Goal: Check status: Check status

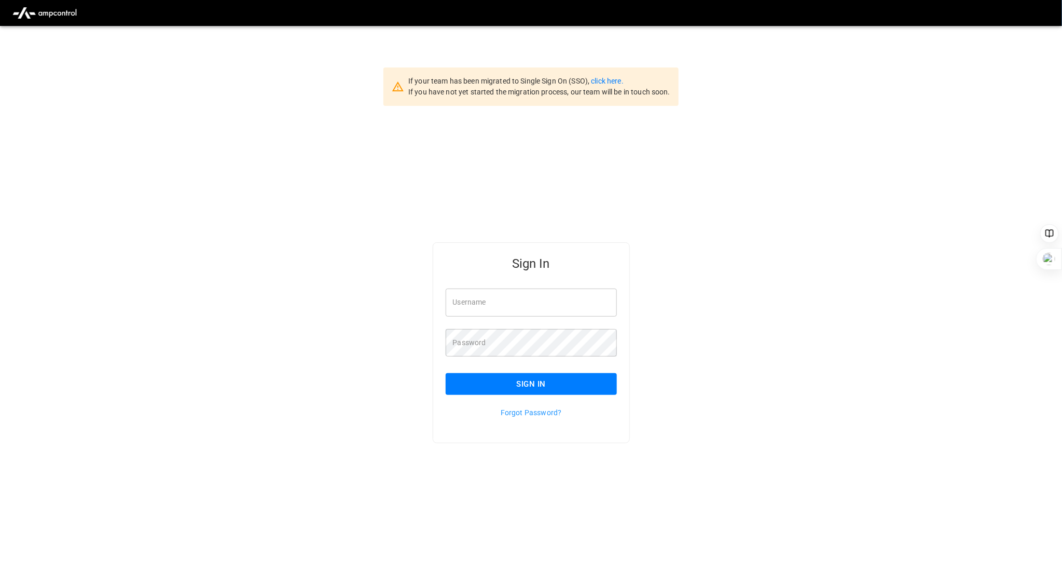
type input "**********"
click at [531, 378] on button "Sign In" at bounding box center [530, 384] width 171 height 22
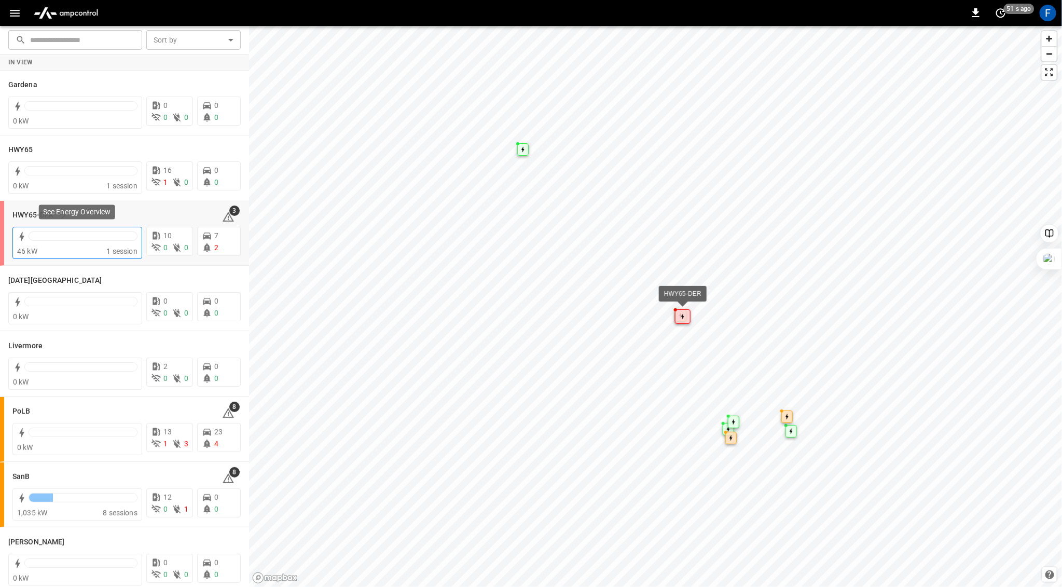
click at [79, 233] on div at bounding box center [83, 235] width 109 height 9
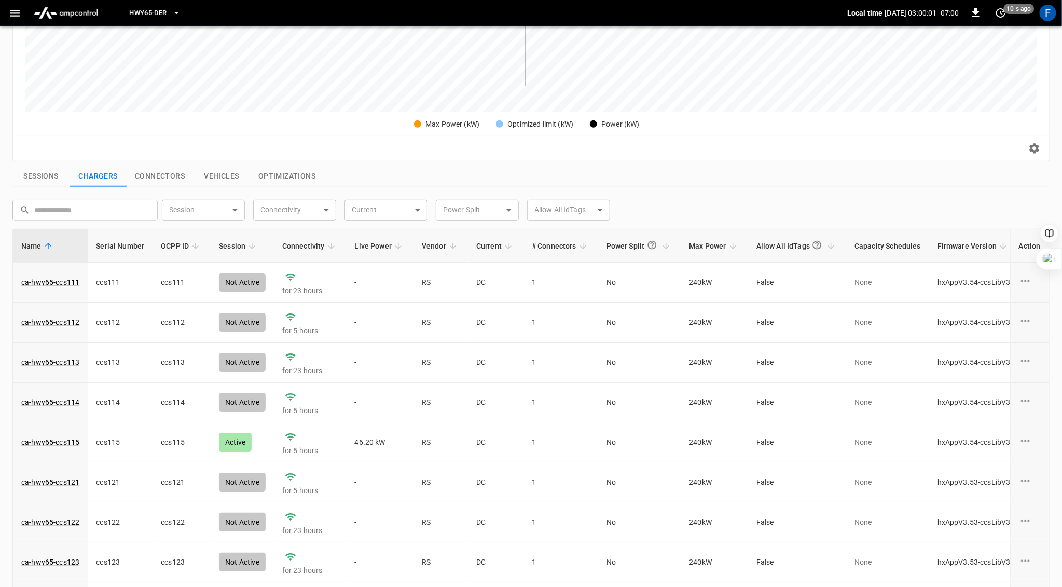
scroll to position [21, 0]
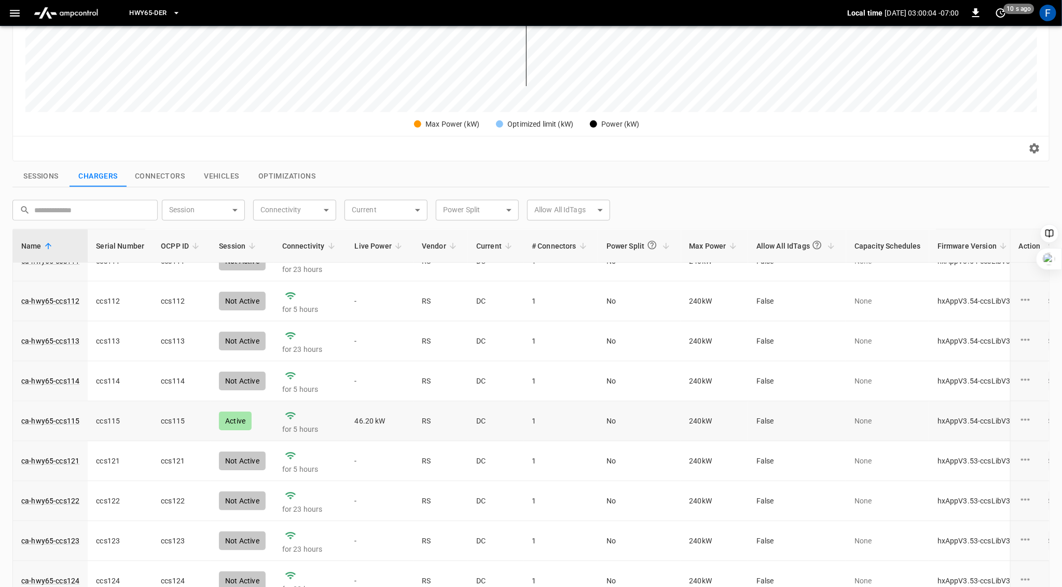
click at [71, 407] on td "ca-hwy65-ccs115" at bounding box center [50, 421] width 75 height 40
click at [63, 414] on link "ca-hwy65-ccs115" at bounding box center [50, 420] width 62 height 15
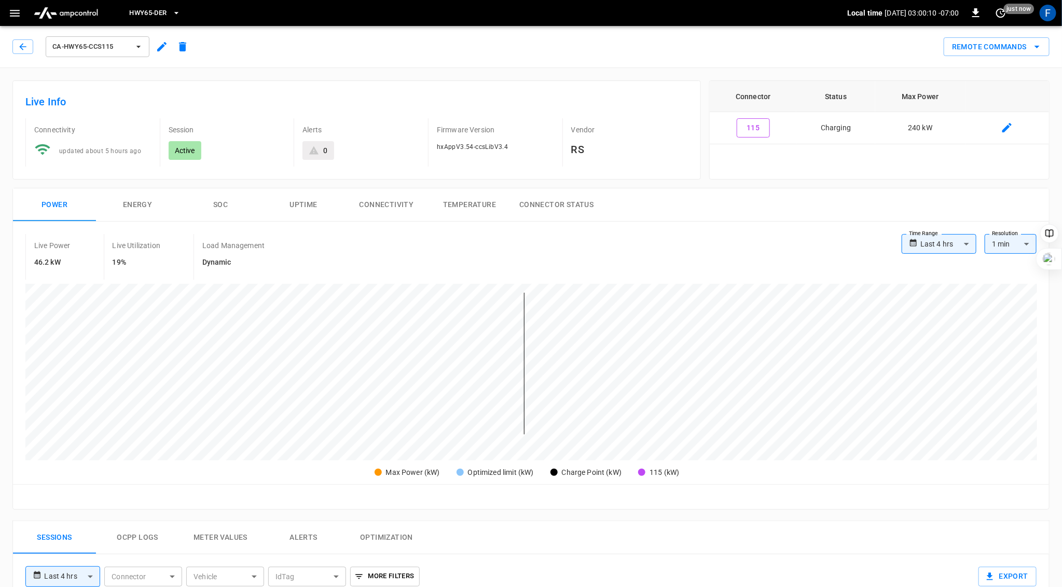
click at [227, 208] on button "SOC" at bounding box center [220, 204] width 83 height 33
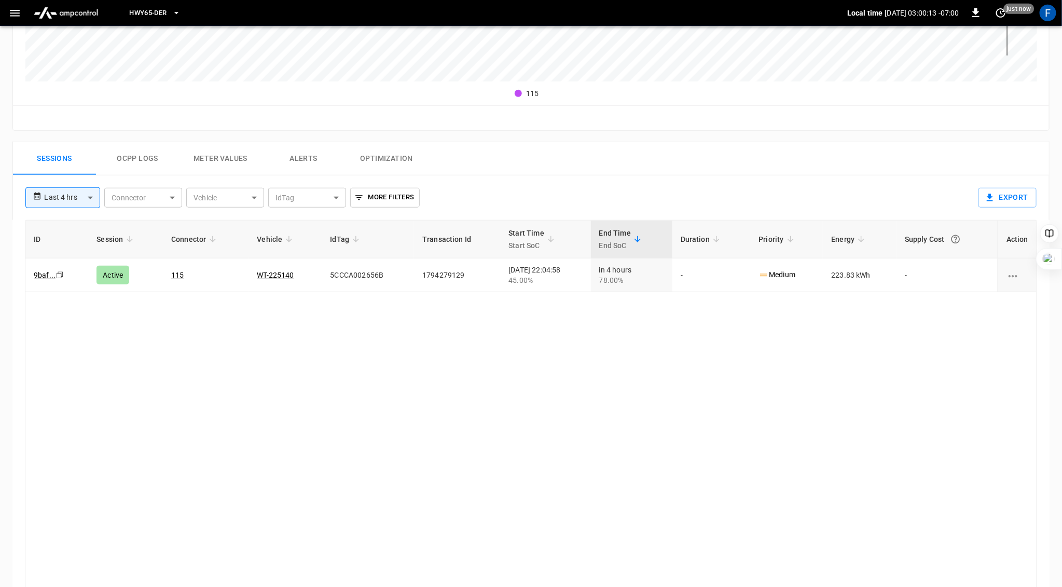
scroll to position [394, 0]
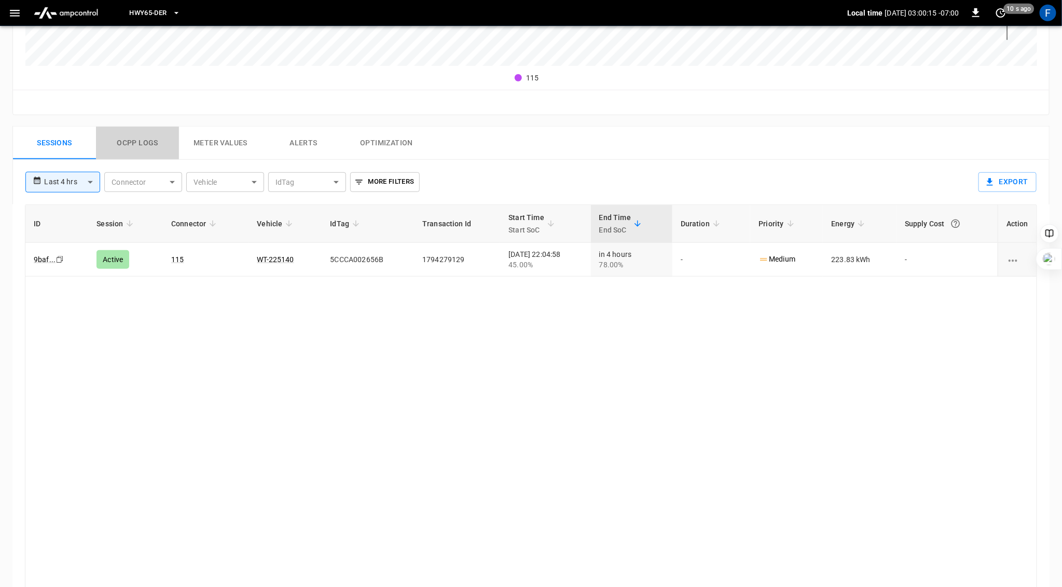
click at [144, 144] on button "Ocpp logs" at bounding box center [137, 143] width 83 height 33
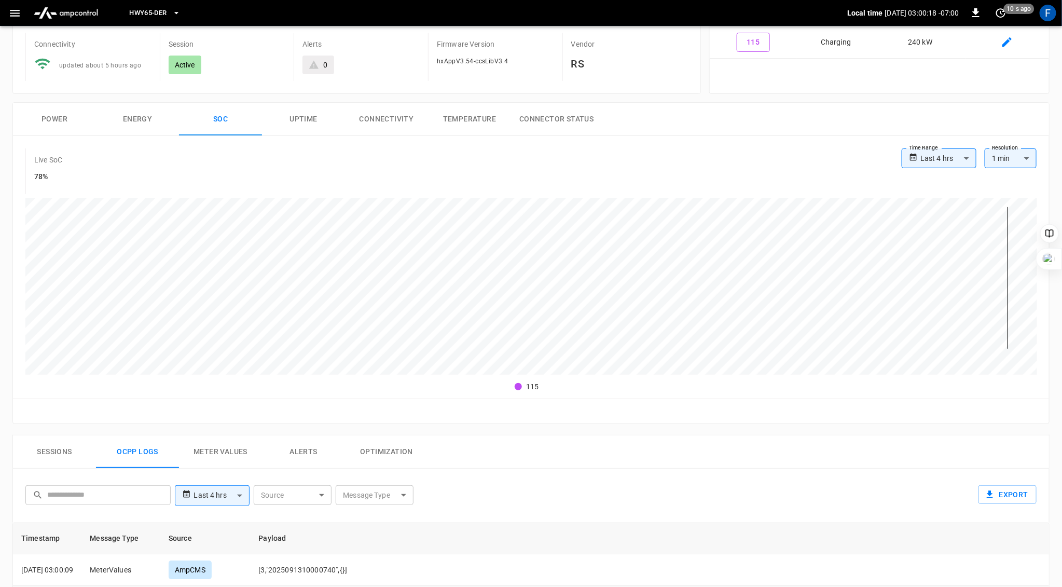
scroll to position [0, 0]
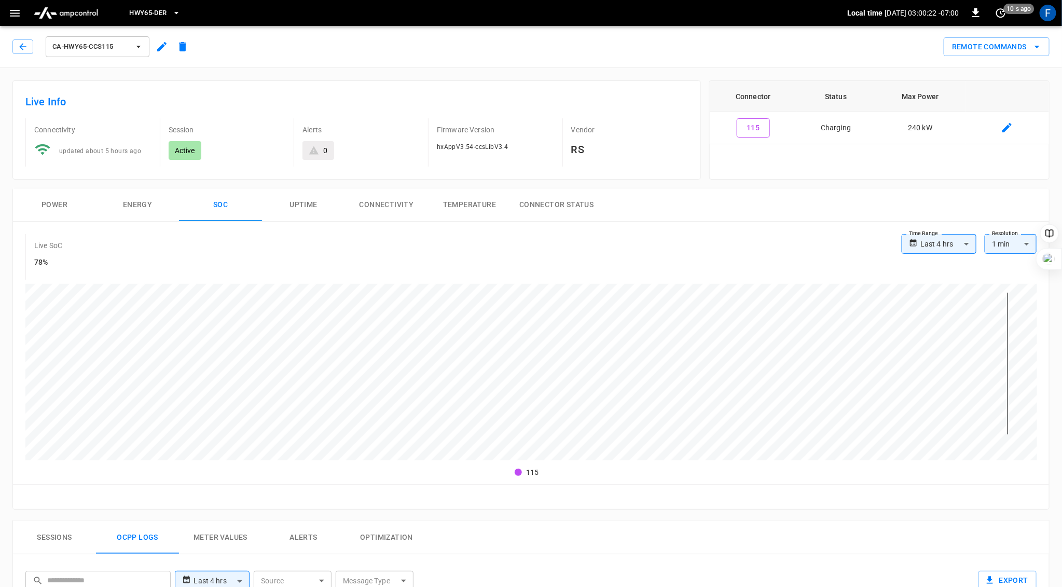
drag, startPoint x: 22, startPoint y: 48, endPoint x: 198, endPoint y: 249, distance: 266.8
click at [198, 246] on div "**********" at bounding box center [531, 540] width 1062 height 1037
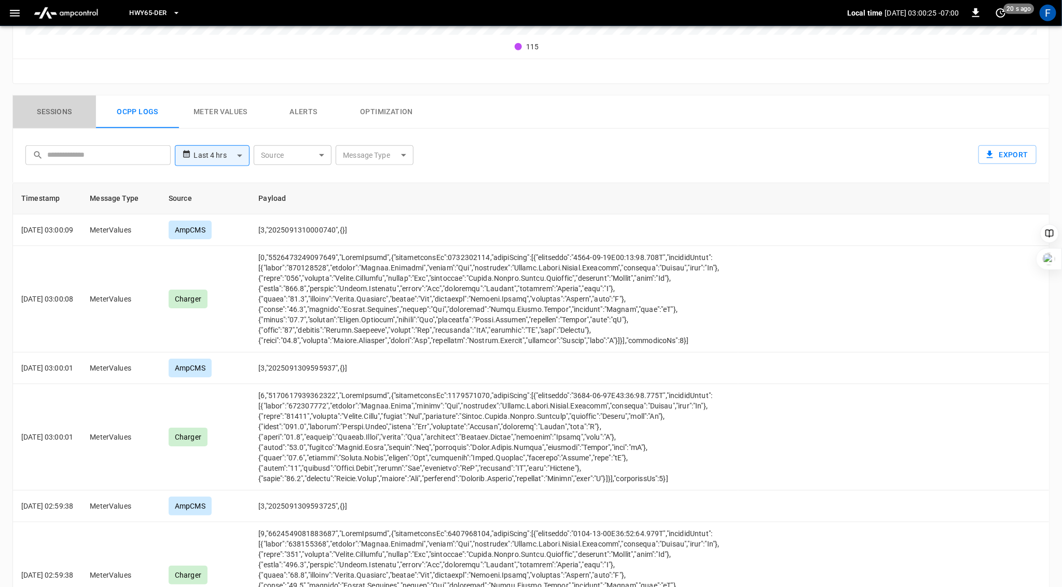
click at [59, 118] on button "Sessions" at bounding box center [54, 111] width 83 height 33
